Goal: Task Accomplishment & Management: Use online tool/utility

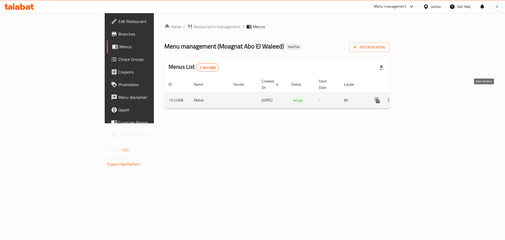
click at [419, 97] on icon "enhanced table" at bounding box center [415, 100] width 6 height 6
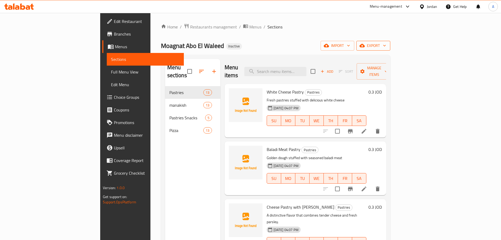
click at [386, 43] on span "export" at bounding box center [374, 45] width 26 height 7
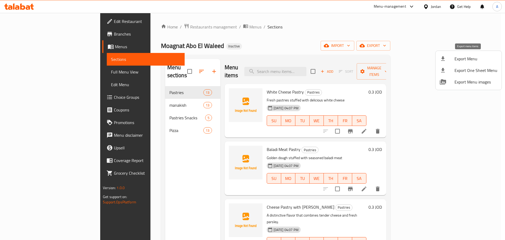
click at [465, 57] on span "Export Menu" at bounding box center [476, 59] width 43 height 6
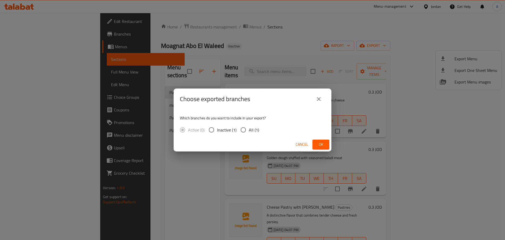
click at [254, 133] on span "All (1)" at bounding box center [254, 130] width 10 height 6
click at [249, 133] on input "All (1)" at bounding box center [243, 129] width 11 height 11
radio input "true"
click at [316, 143] on button "Ok" at bounding box center [321, 144] width 17 height 10
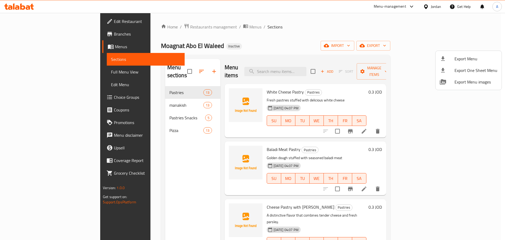
click at [31, 34] on div at bounding box center [252, 120] width 505 height 240
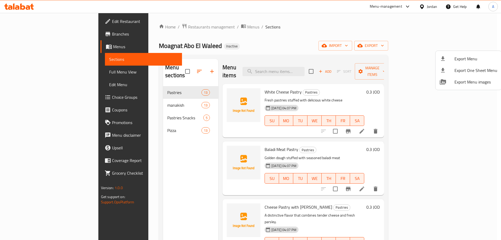
click at [112, 34] on span "Branches" at bounding box center [145, 34] width 66 height 6
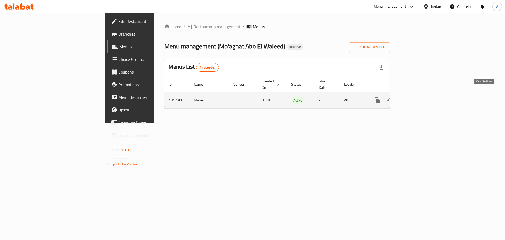
click at [422, 94] on link "enhanced table" at bounding box center [415, 100] width 13 height 13
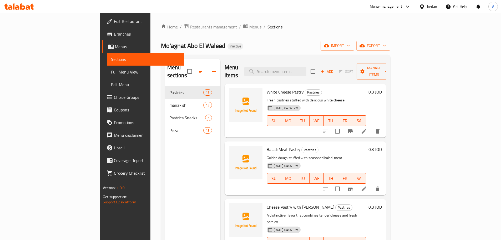
click at [302, 73] on div "Menu items Add Sort Manage items" at bounding box center [306, 71] width 162 height 25
click at [302, 68] on input "search" at bounding box center [276, 71] width 62 height 9
paste input "إسكالوب"
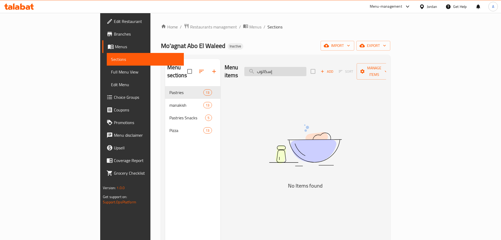
click at [307, 69] on input "إسكالوب" at bounding box center [276, 71] width 62 height 9
click at [307, 68] on input "إسكالوب" at bounding box center [276, 71] width 62 height 9
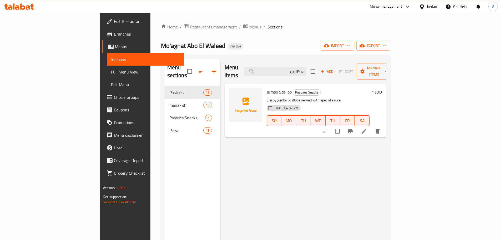
type input "سكالوب"
click at [267, 88] on span "Jumbo Scallop" at bounding box center [279, 92] width 25 height 8
copy h6 "Scallop"
